Goal: Information Seeking & Learning: Learn about a topic

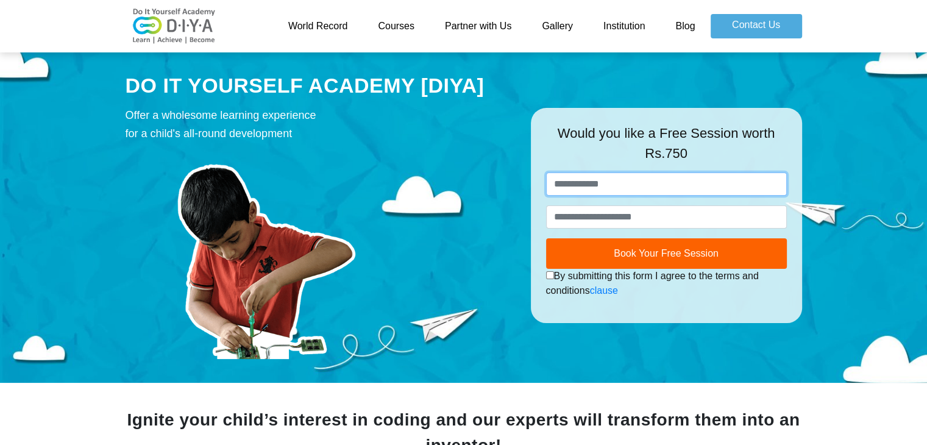
click at [564, 185] on input "text" at bounding box center [666, 183] width 241 height 23
type input "*******"
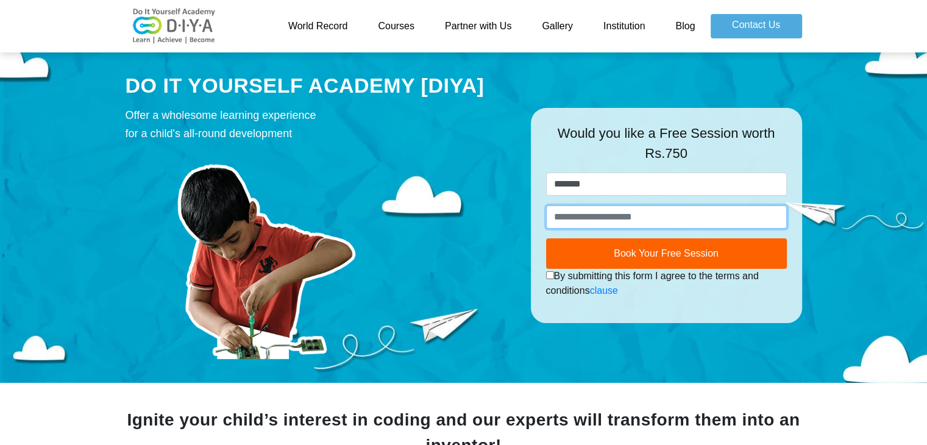
click at [598, 219] on input "number" at bounding box center [666, 216] width 241 height 23
type input "**********"
click at [559, 30] on link "Gallery" at bounding box center [557, 26] width 62 height 24
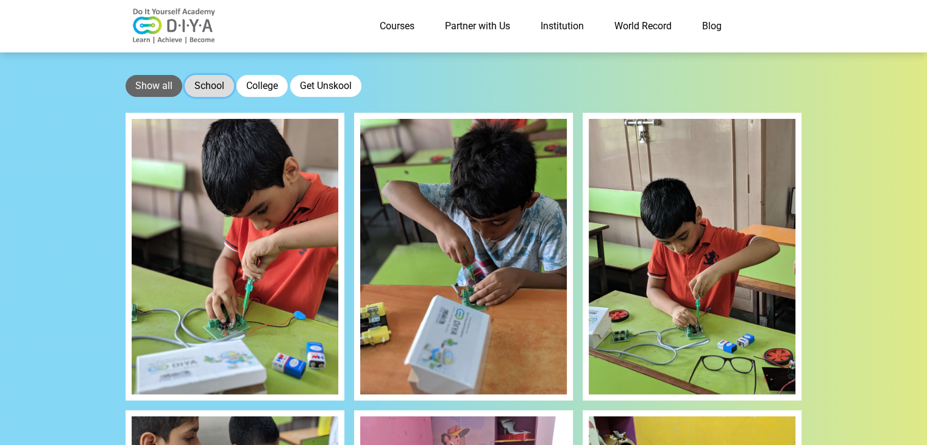
click at [216, 79] on button "School" at bounding box center [209, 86] width 49 height 22
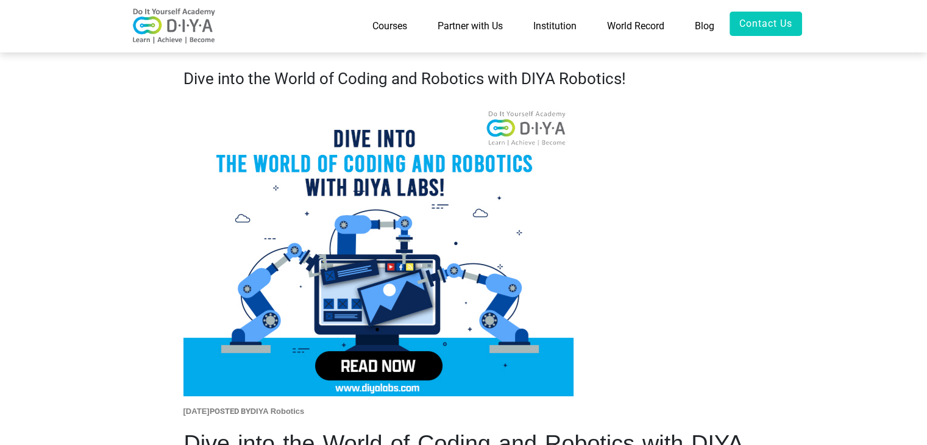
click at [698, 24] on link "Blog" at bounding box center [704, 26] width 50 height 29
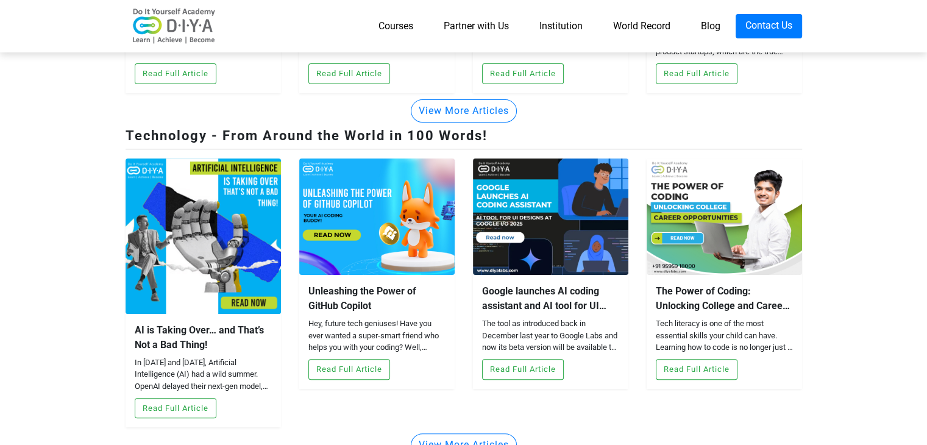
scroll to position [288, 0]
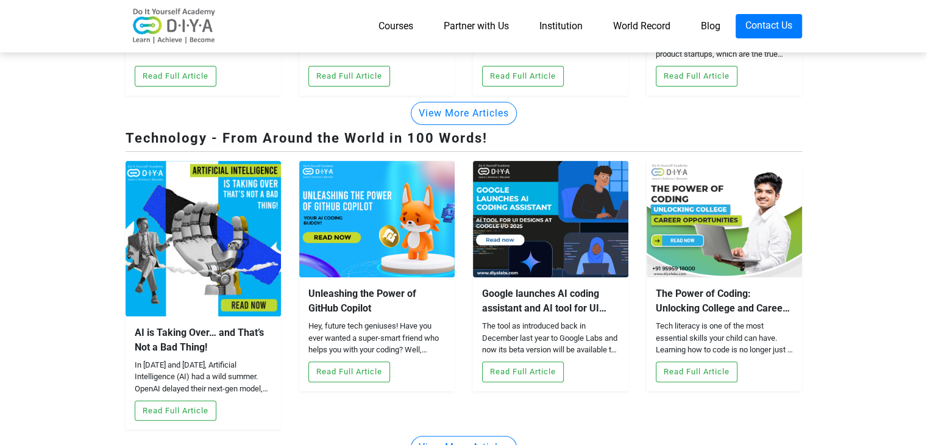
click at [242, 285] on img at bounding box center [203, 238] width 155 height 155
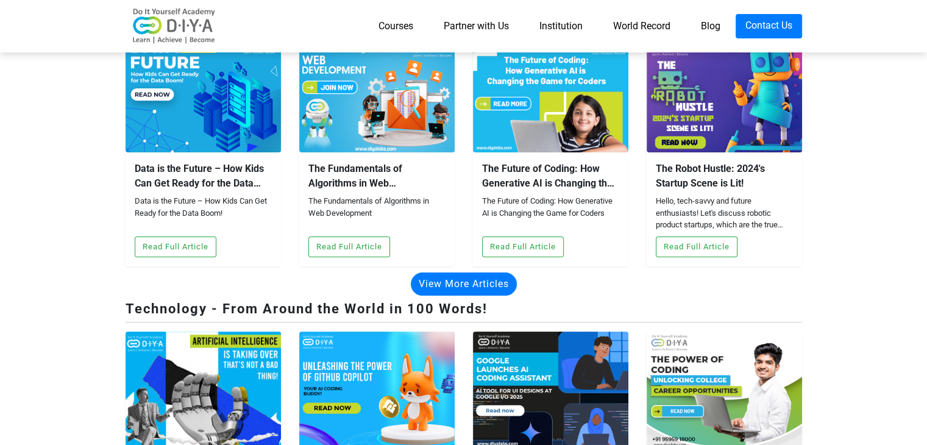
scroll to position [0, 0]
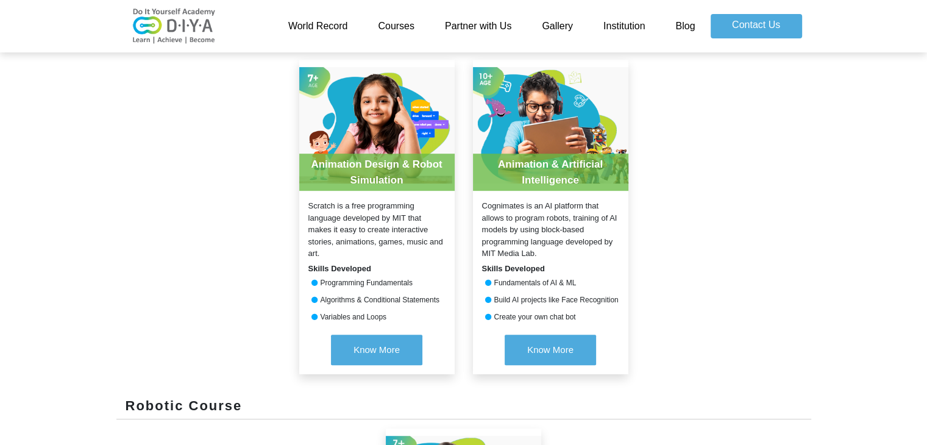
scroll to position [508, 0]
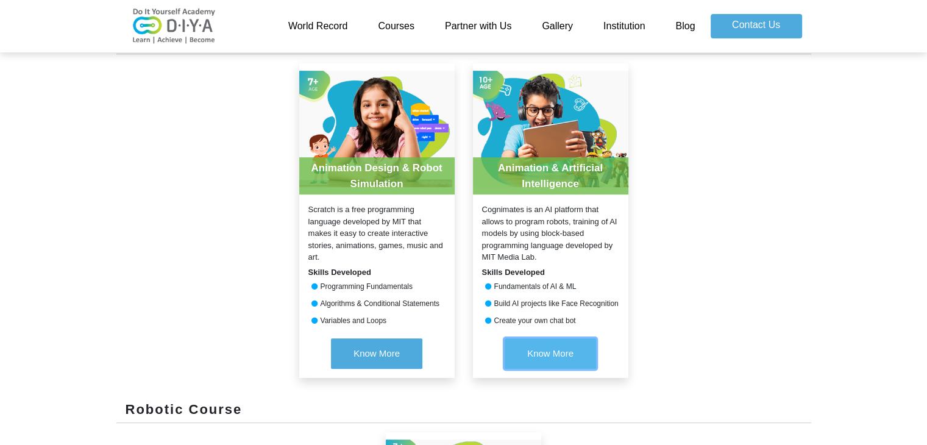
click at [563, 352] on span "Know More" at bounding box center [550, 353] width 46 height 10
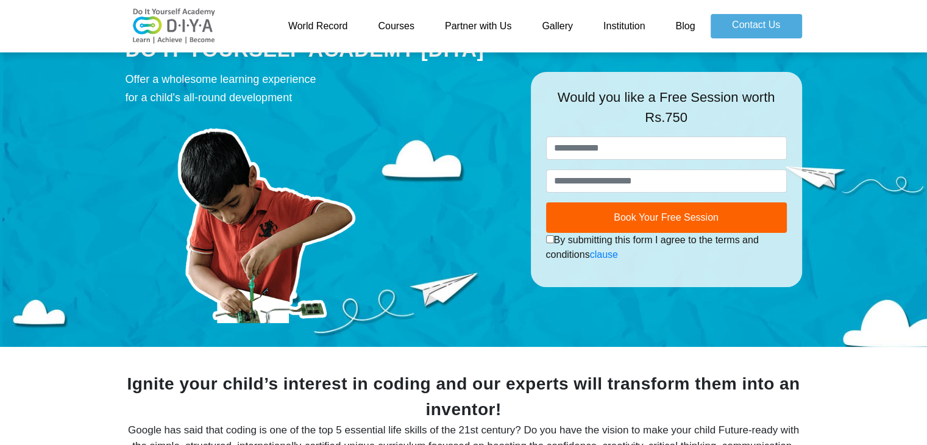
scroll to position [0, 0]
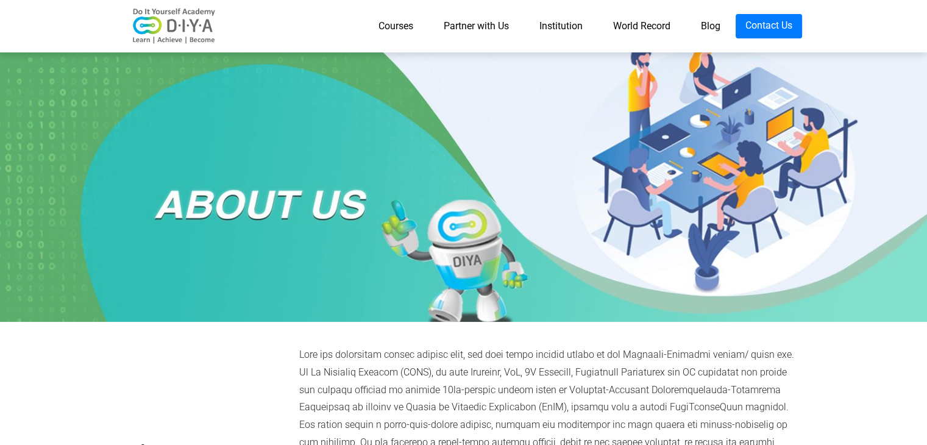
click at [395, 29] on link "Courses" at bounding box center [395, 26] width 65 height 24
